Goal: Task Accomplishment & Management: Use online tool/utility

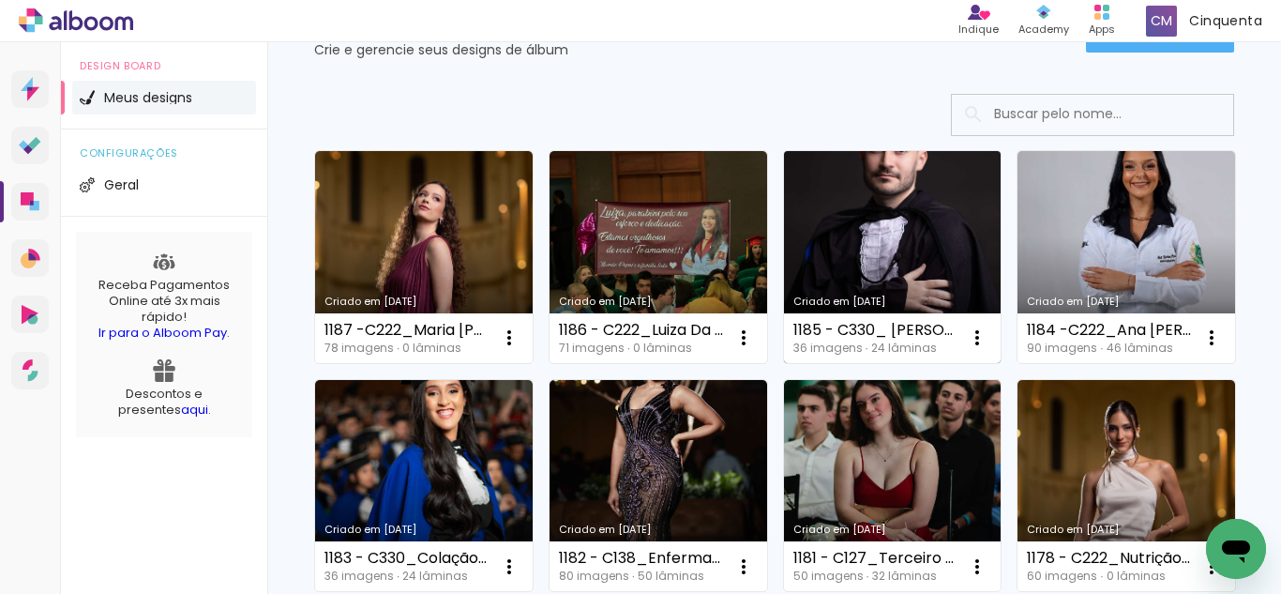
scroll to position [188, 0]
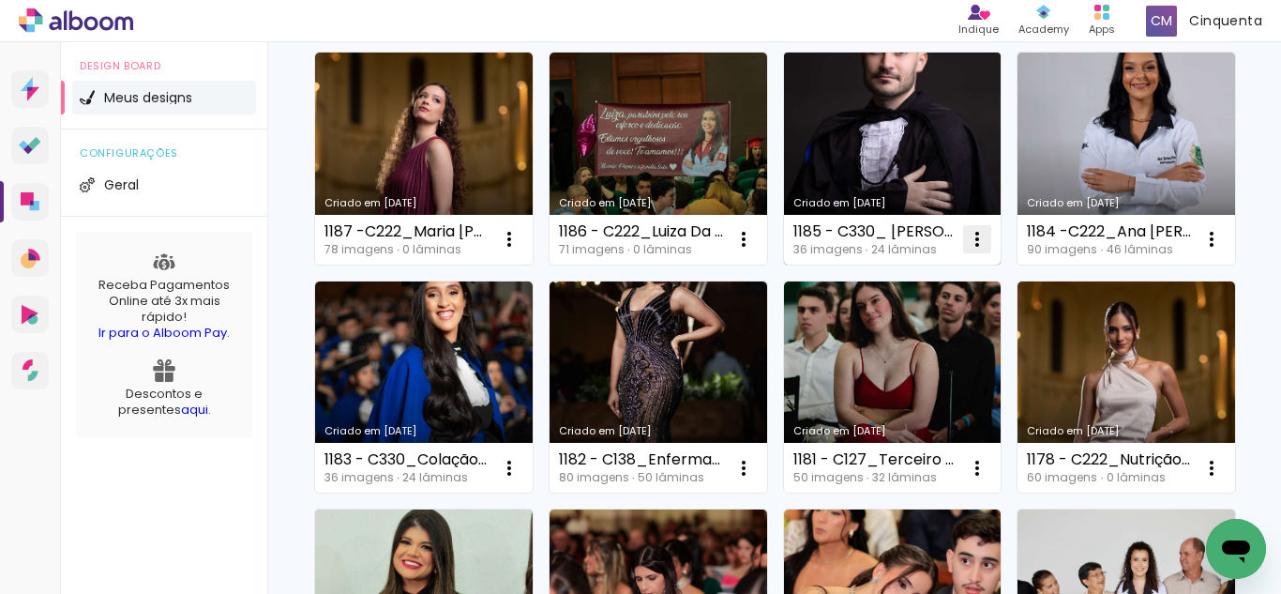
drag, startPoint x: 891, startPoint y: 235, endPoint x: 969, endPoint y: 229, distance: 78.1
click at [969, 229] on div "1185 - C330_ Fernando Campos Freire Junior 24 (30x22cm EK) 36 imagens ∙ 24 lâmi…" at bounding box center [893, 240] width 218 height 50
click at [978, 234] on iron-icon at bounding box center [977, 239] width 23 height 23
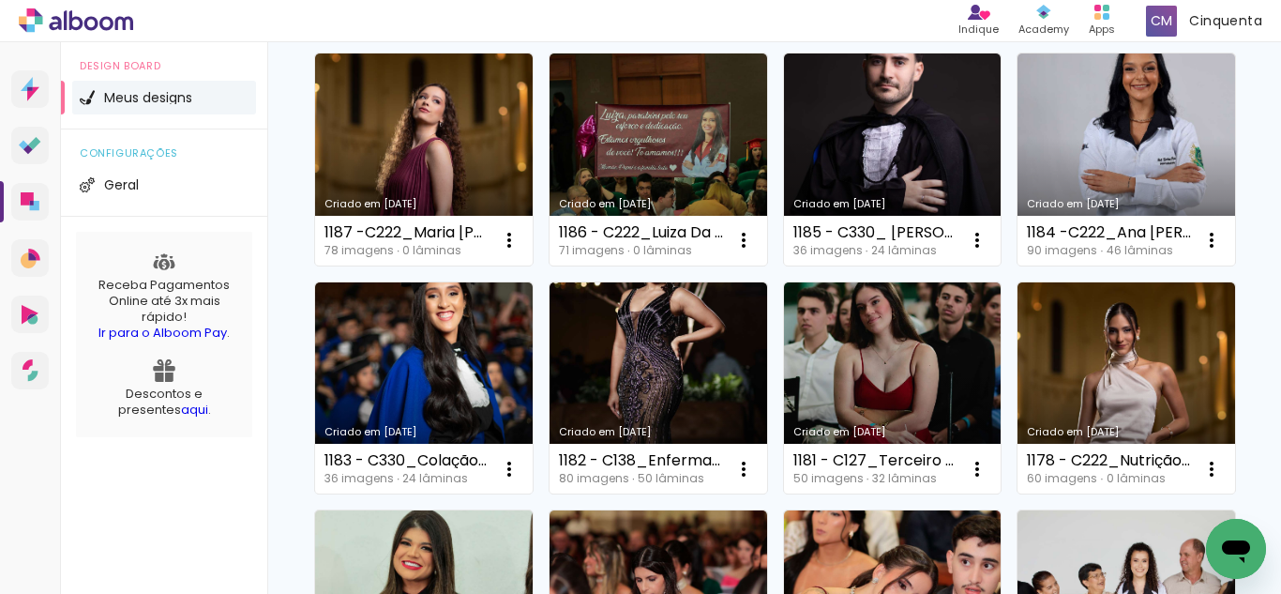
scroll to position [0, 0]
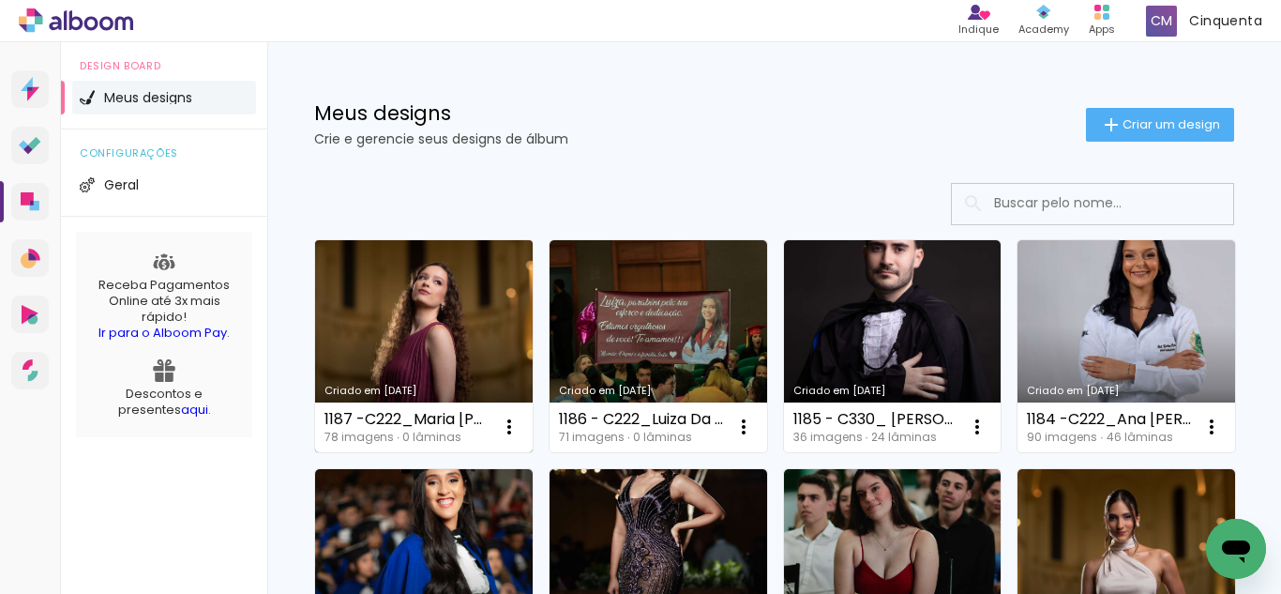
click at [408, 386] on div "Criado em [DATE]" at bounding box center [424, 391] width 199 height 10
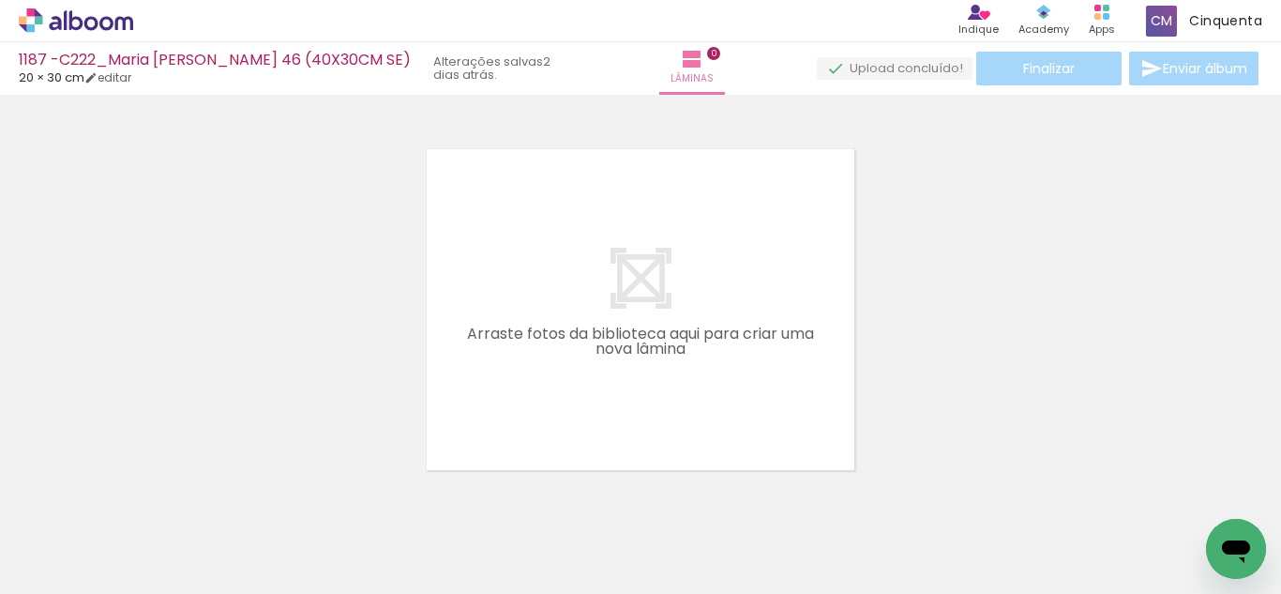
scroll to position [0, 377]
click at [106, 25] on icon at bounding box center [76, 20] width 114 height 24
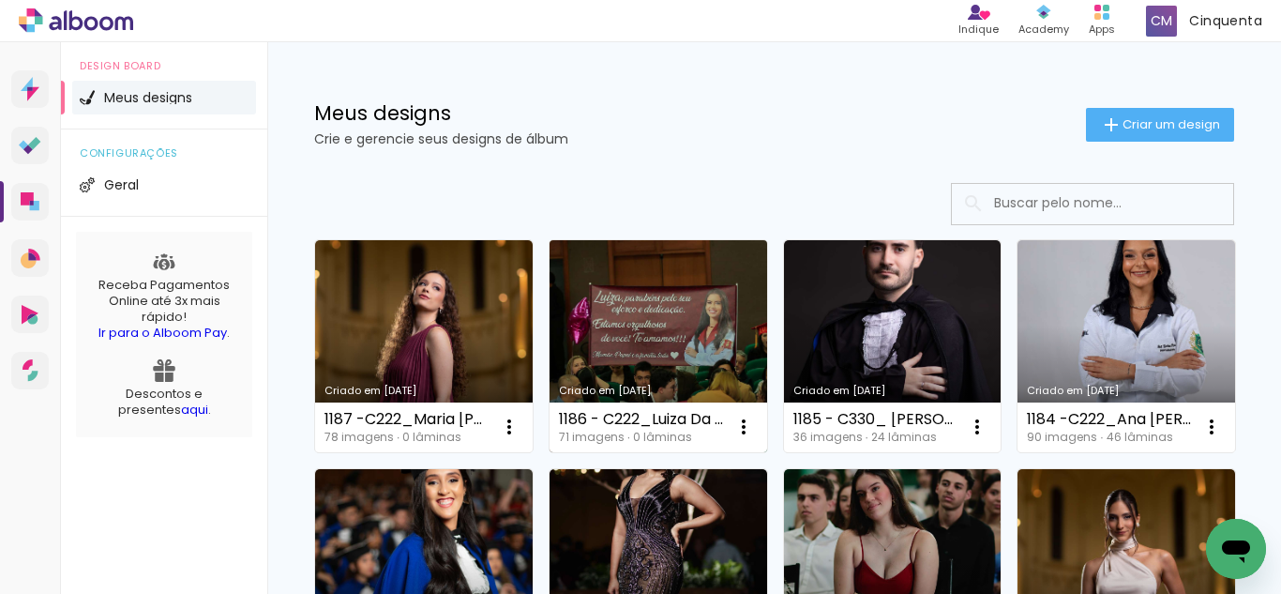
click at [685, 361] on link "Criado em [DATE]" at bounding box center [659, 346] width 218 height 212
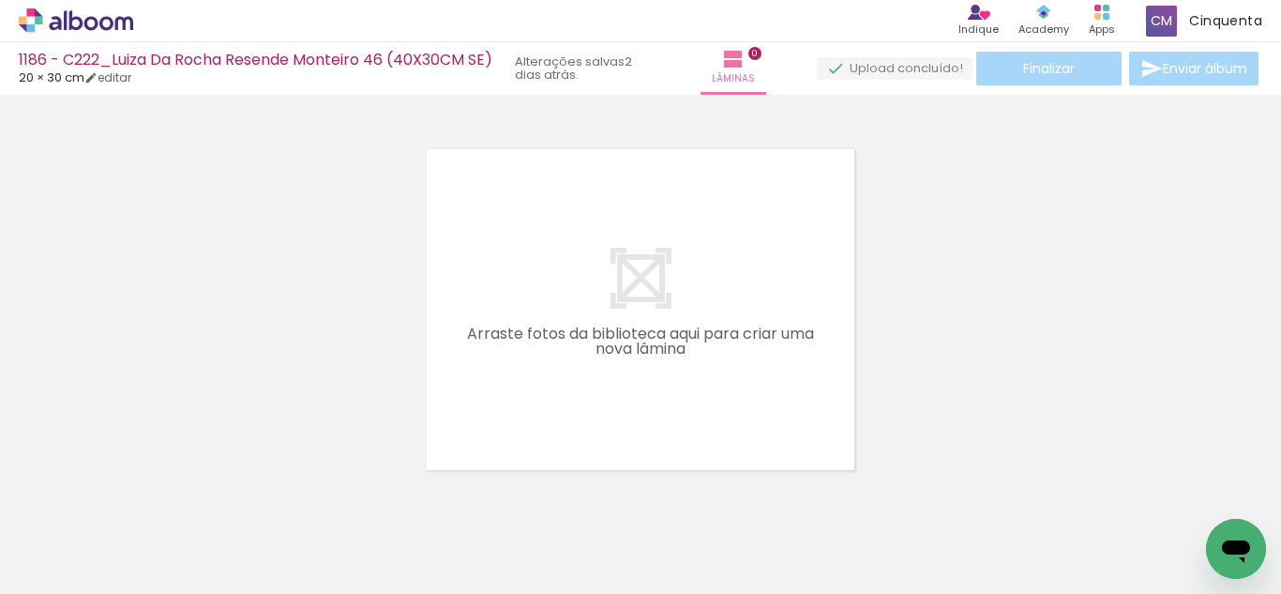
scroll to position [0, 4462]
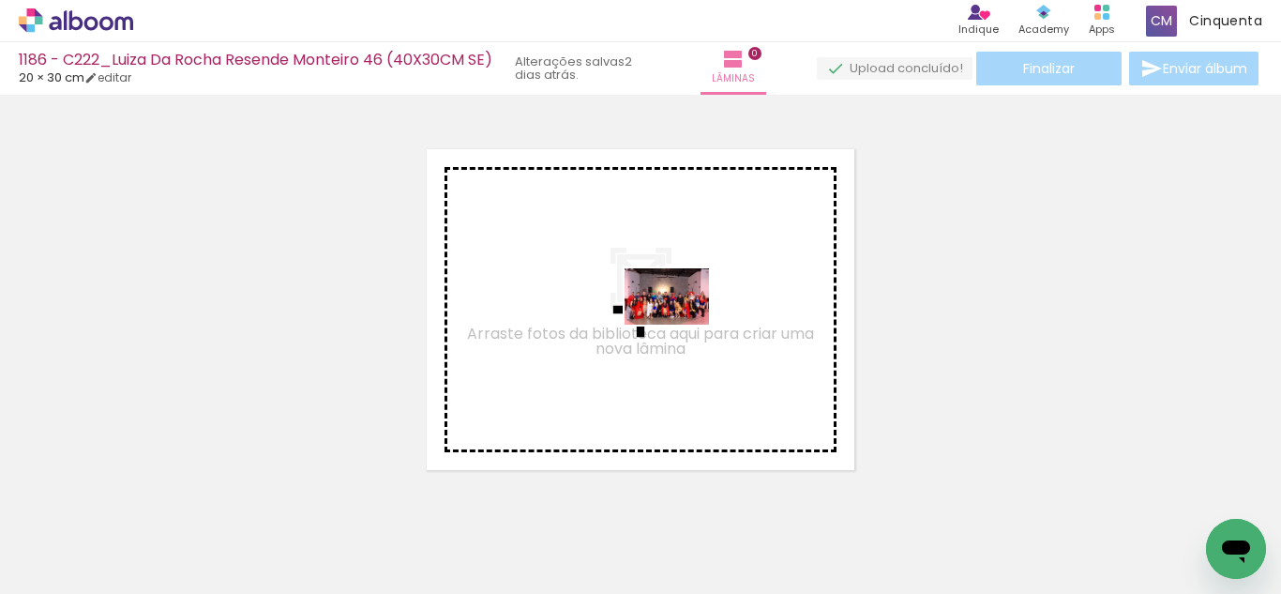
drag, startPoint x: 885, startPoint y: 547, endPoint x: 681, endPoint y: 325, distance: 302.0
click at [681, 325] on quentale-workspace at bounding box center [640, 297] width 1281 height 594
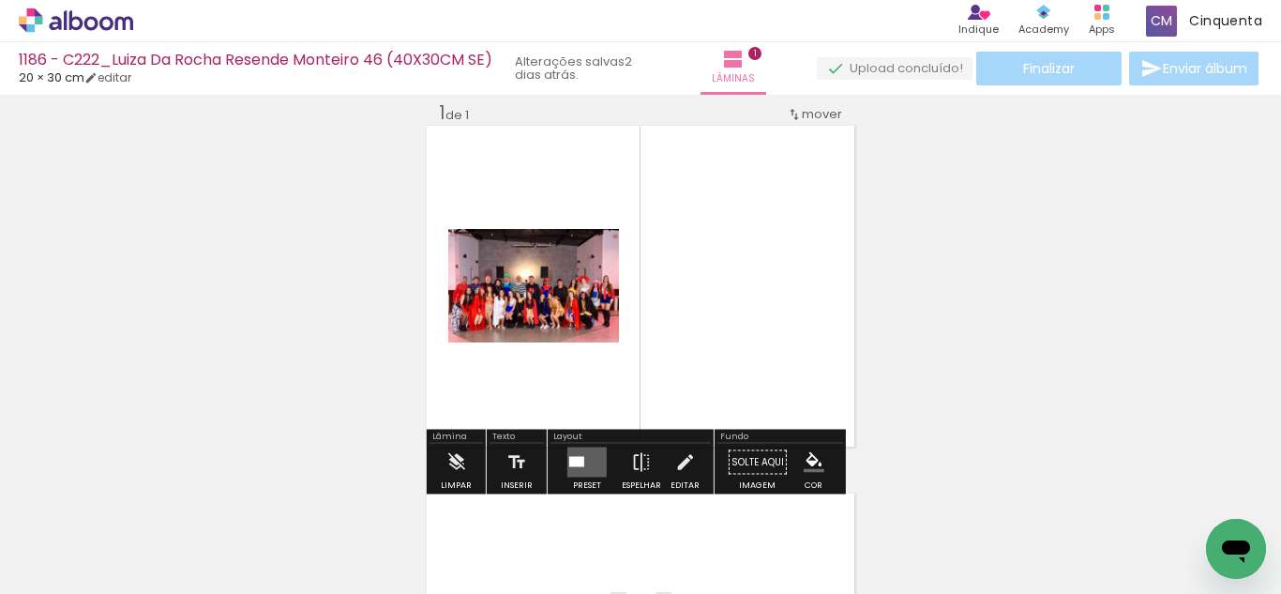
scroll to position [24, 0]
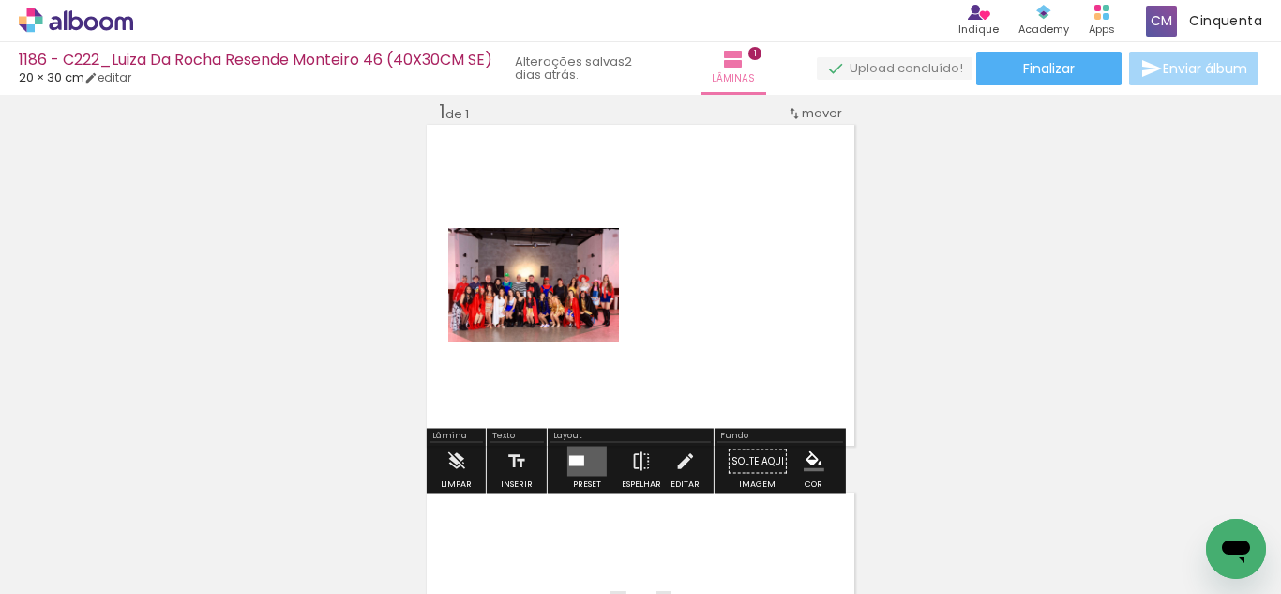
click at [576, 459] on div at bounding box center [576, 461] width 15 height 10
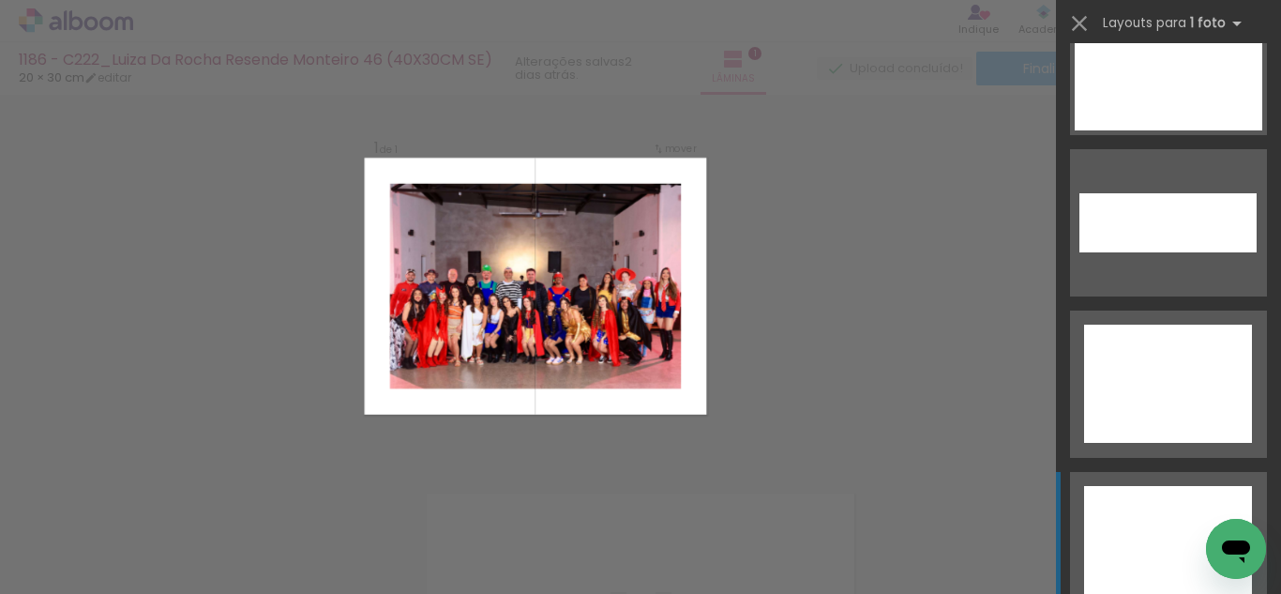
scroll to position [8780, 0]
click at [1132, 361] on div at bounding box center [1168, 384] width 168 height 118
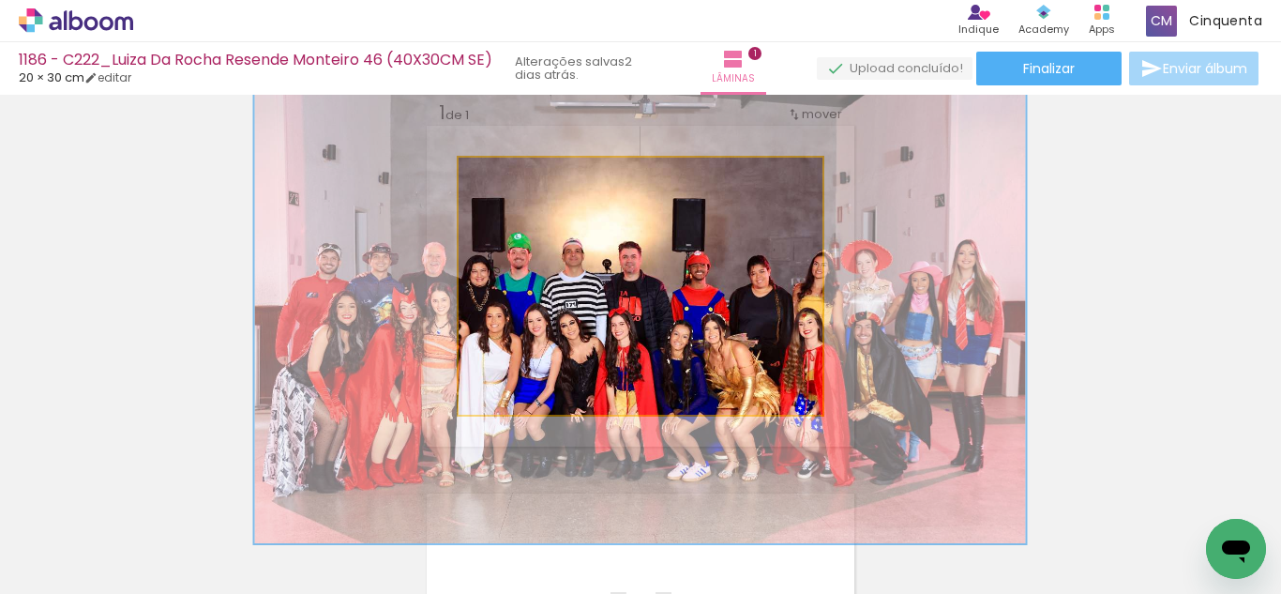
drag, startPoint x: 495, startPoint y: 184, endPoint x: 597, endPoint y: 233, distance: 112.4
type paper-slider "200"
click at [597, 233] on quentale-photo at bounding box center [641, 286] width 364 height 257
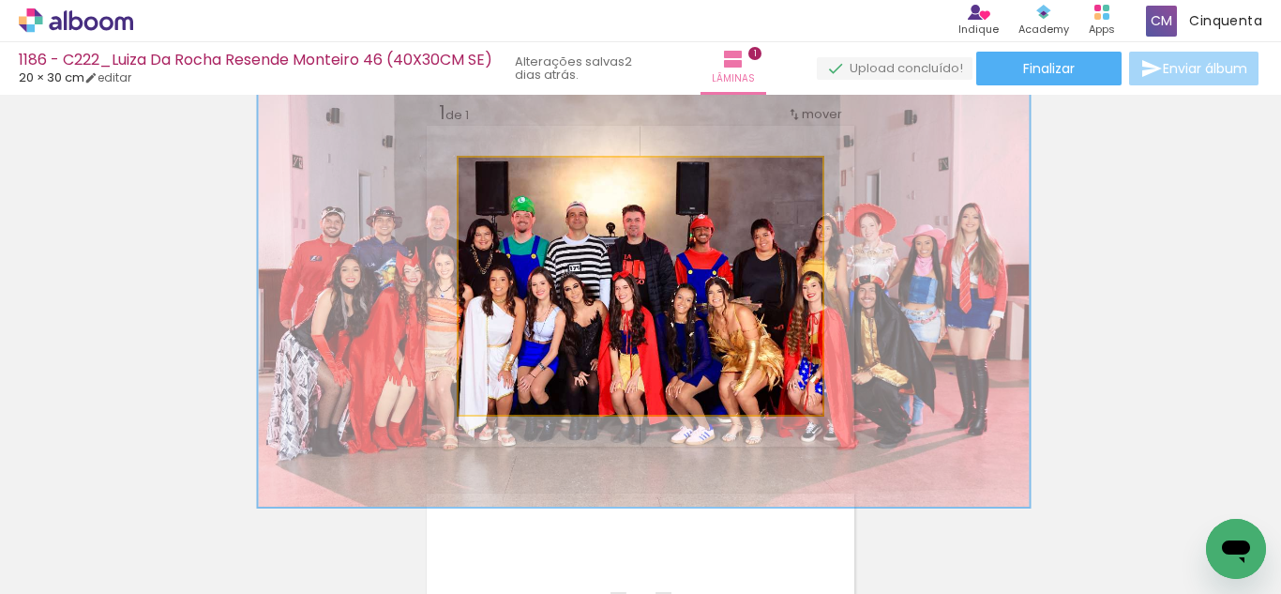
drag, startPoint x: 478, startPoint y: 288, endPoint x: 479, endPoint y: 251, distance: 36.6
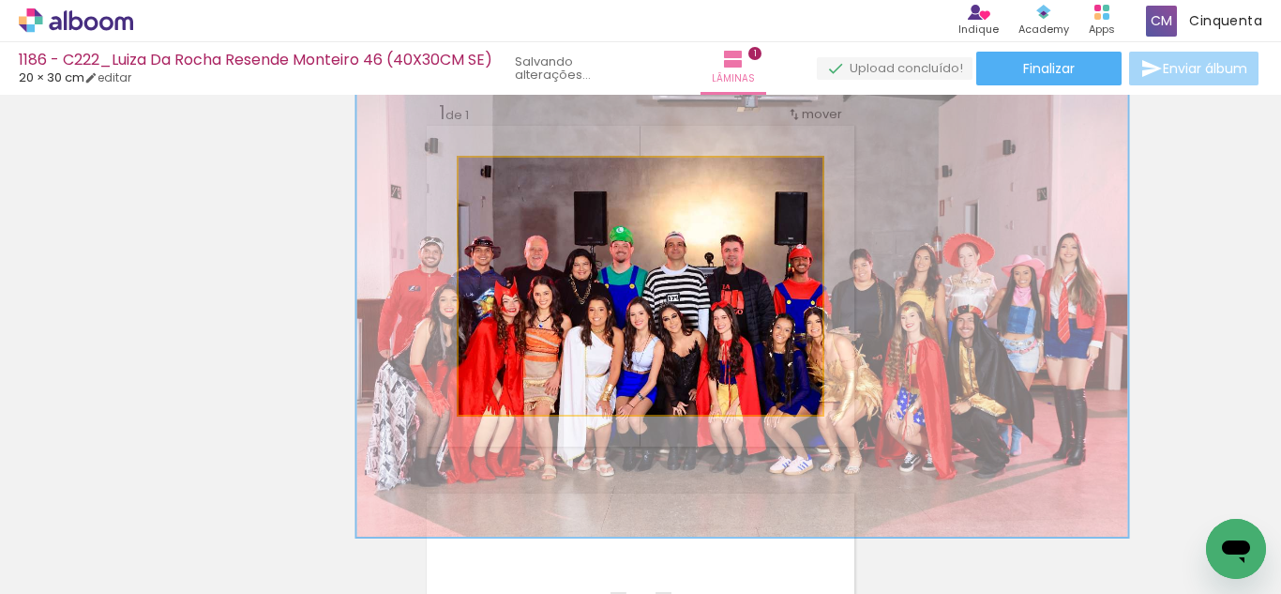
drag, startPoint x: 705, startPoint y: 266, endPoint x: 807, endPoint y: 296, distance: 105.7
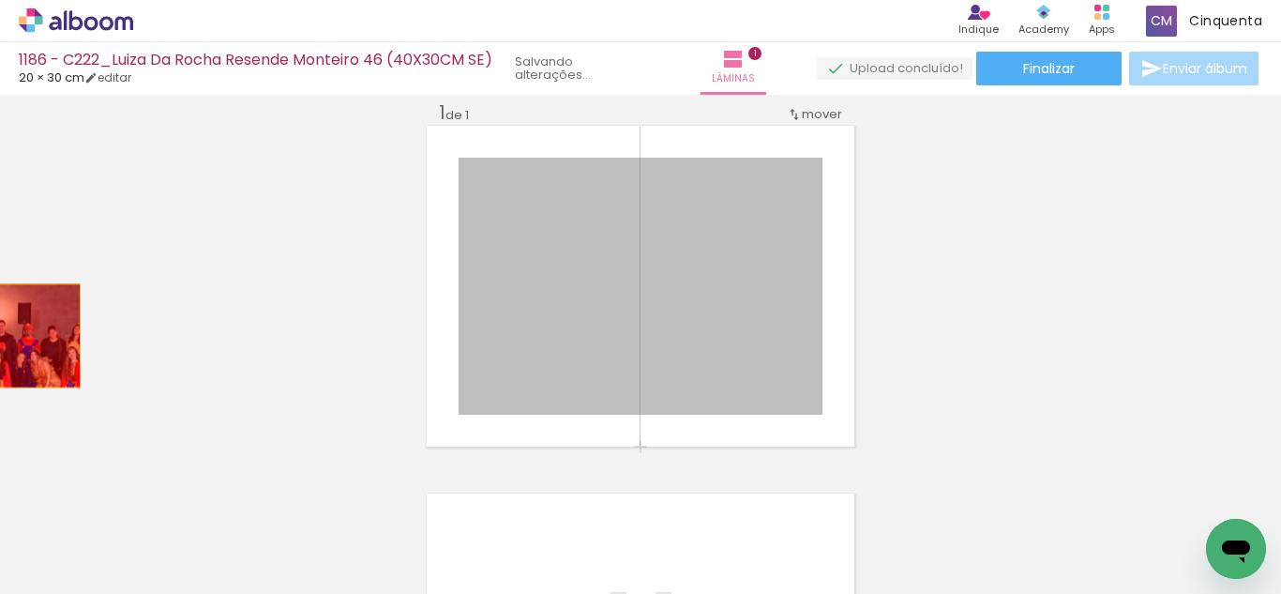
drag, startPoint x: 691, startPoint y: 257, endPoint x: 0, endPoint y: 333, distance: 695.4
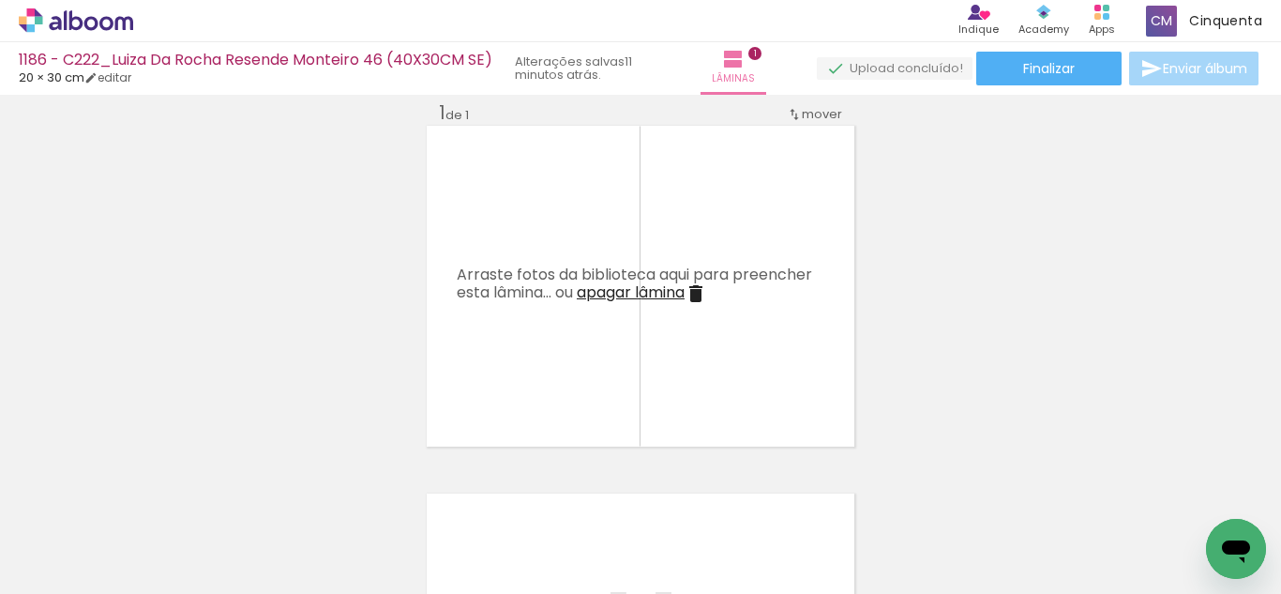
click at [81, 18] on icon at bounding box center [76, 20] width 114 height 24
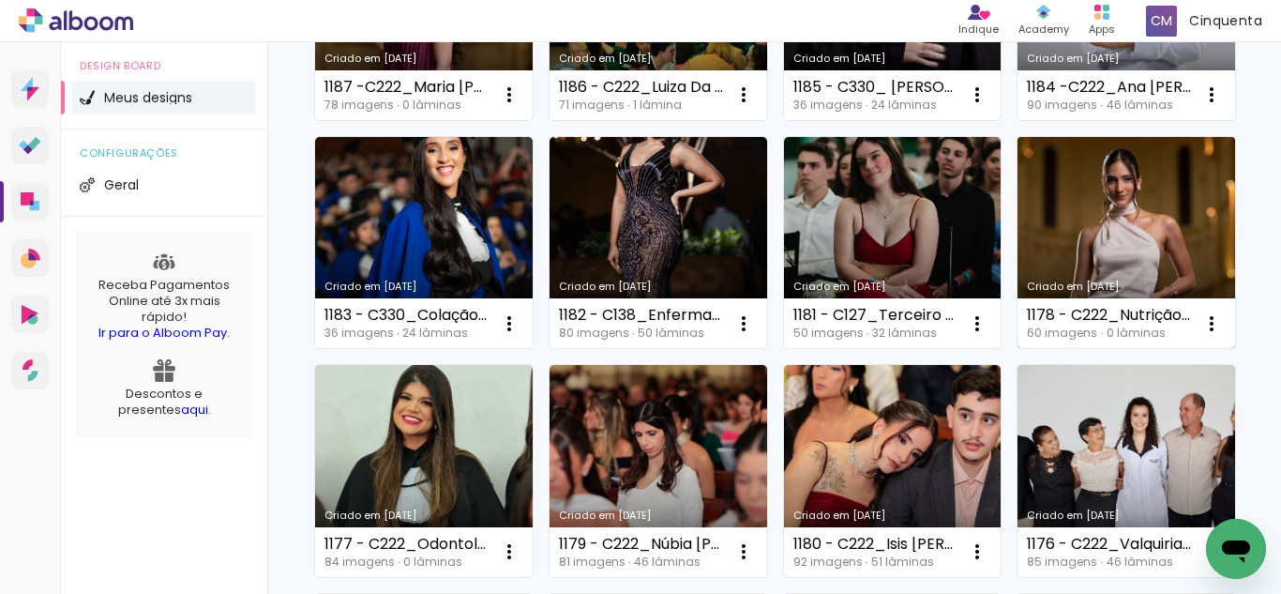
scroll to position [375, 0]
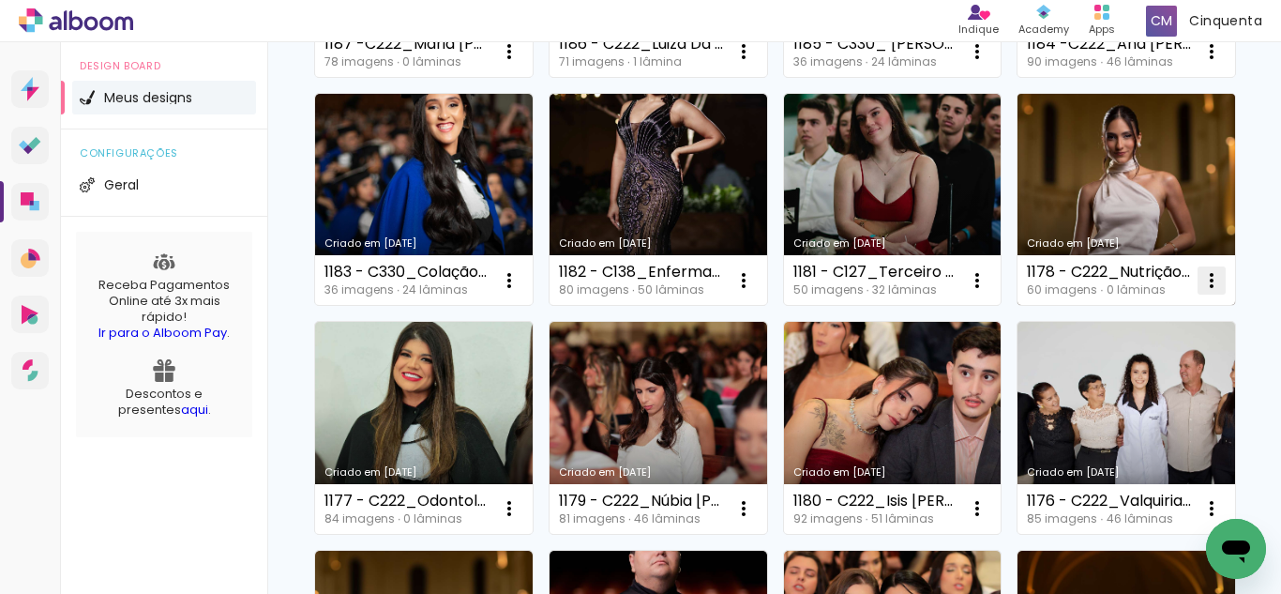
click at [1201, 292] on iron-icon at bounding box center [1212, 280] width 23 height 23
